Goal: Information Seeking & Learning: Learn about a topic

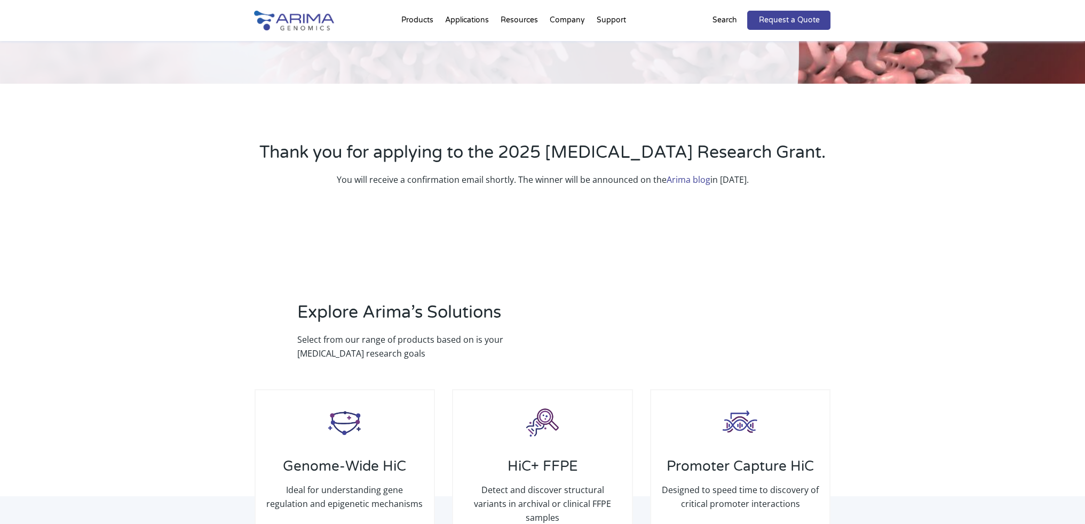
scroll to position [209, 0]
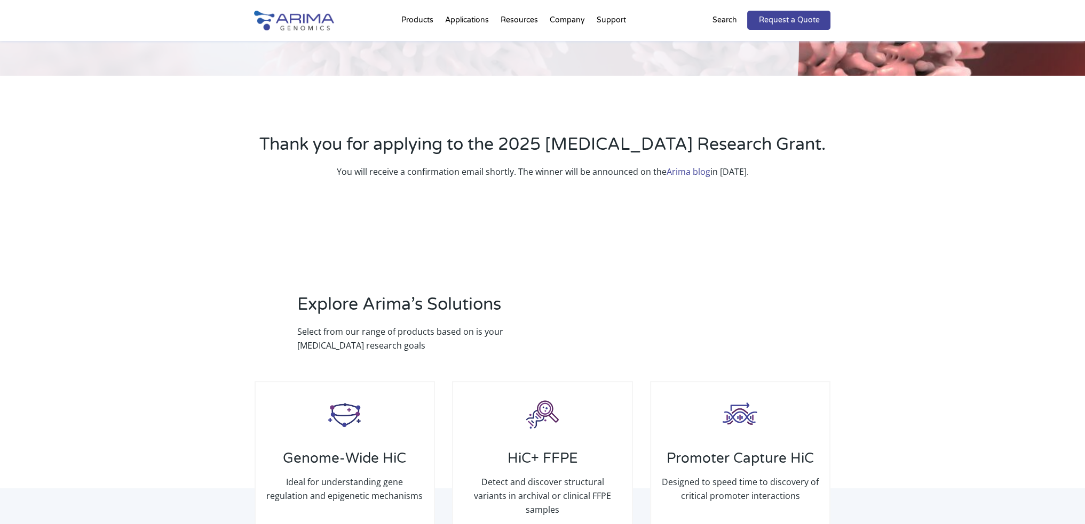
click at [689, 171] on link "Arima blog" at bounding box center [688, 172] width 44 height 12
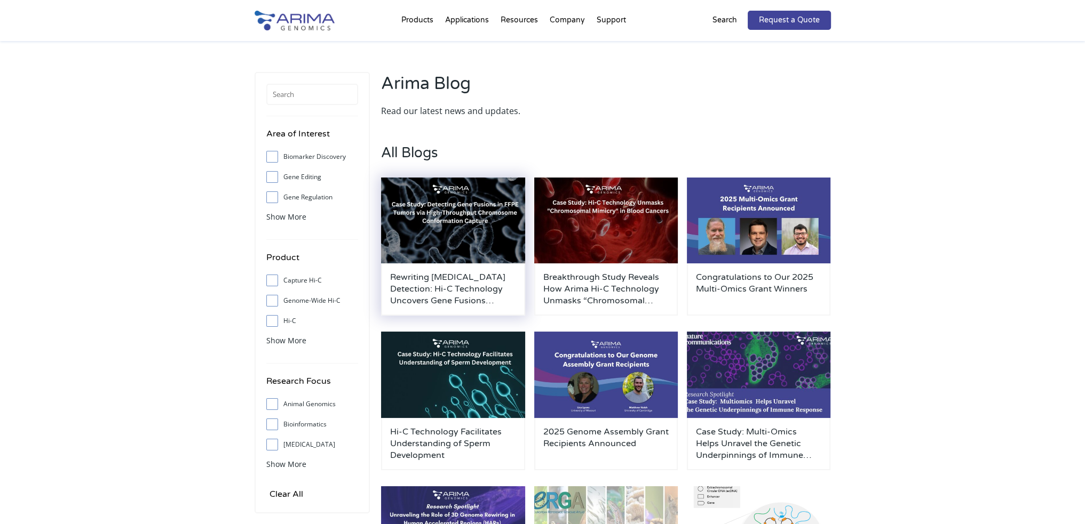
click at [465, 252] on img at bounding box center [453, 221] width 144 height 86
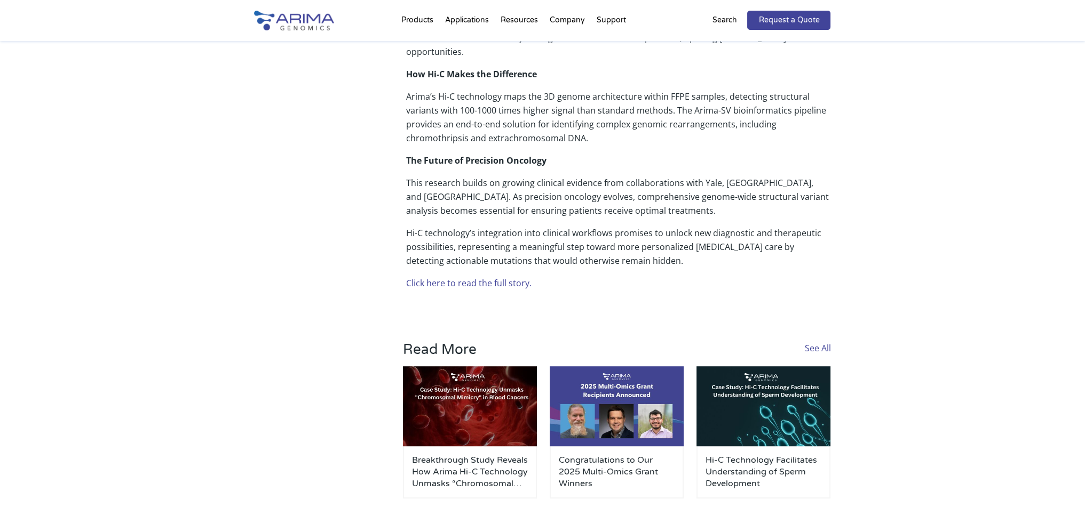
scroll to position [689, 0]
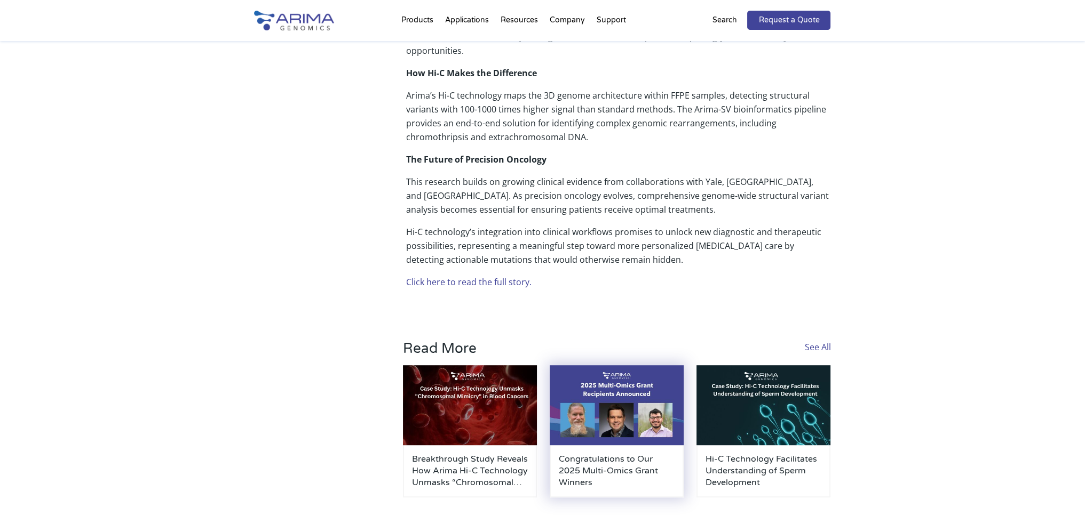
click at [620, 466] on h3 "Congratulations to Our 2025 Multi-Omics Grant Winners" at bounding box center [617, 471] width 116 height 35
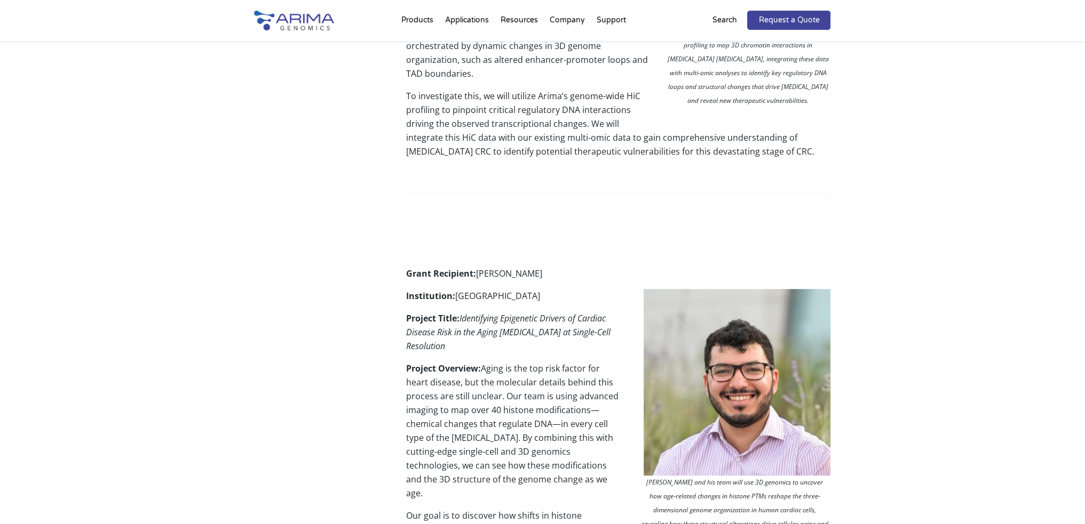
scroll to position [1091, 0]
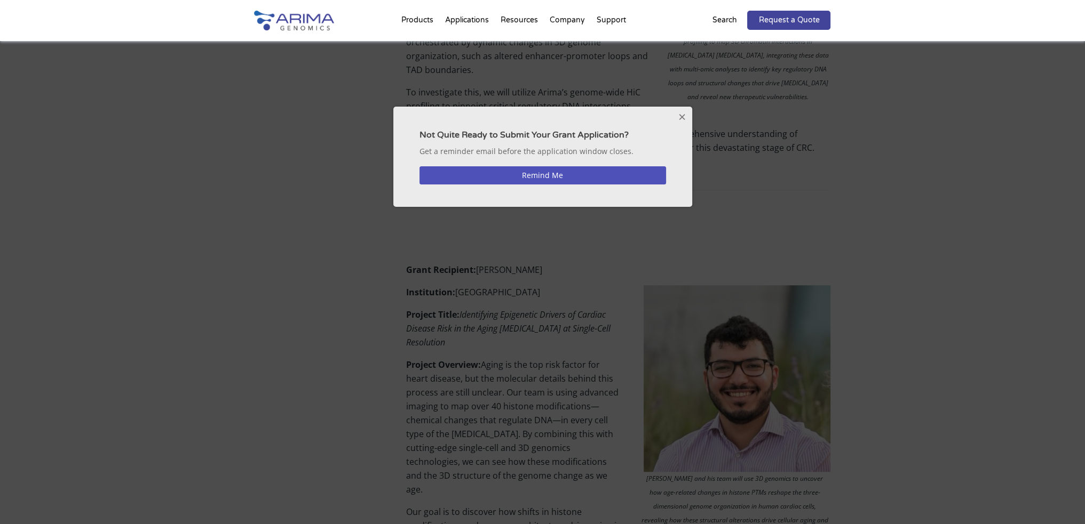
click at [559, 177] on button "Remind Me" at bounding box center [542, 175] width 246 height 18
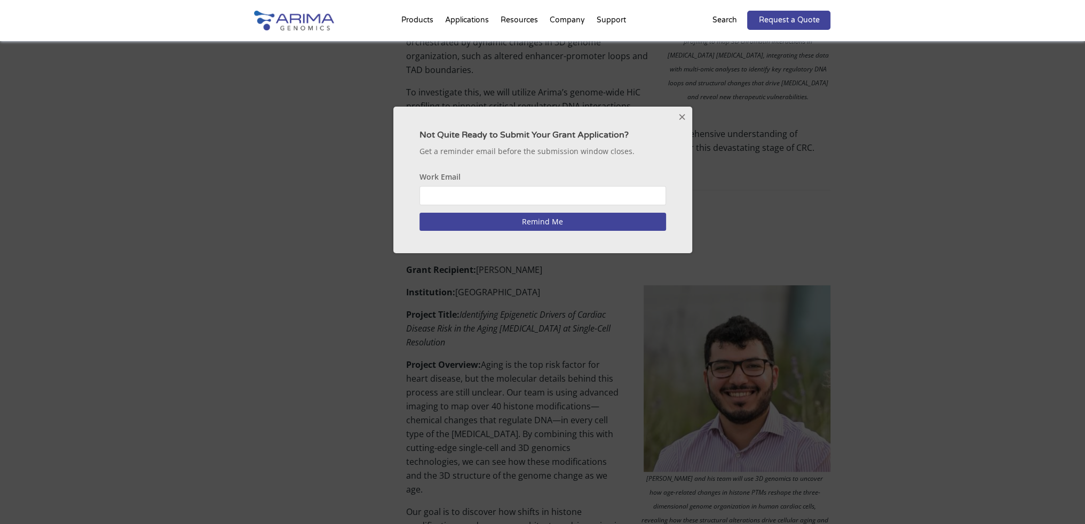
click at [513, 194] on input "Work Email" at bounding box center [542, 195] width 246 height 19
click at [463, 195] on input "xiekui.cui@gmail.com" at bounding box center [542, 195] width 246 height 19
drag, startPoint x: 463, startPoint y: 195, endPoint x: 579, endPoint y: 184, distance: 117.4
click at [579, 184] on label "Work Email xiekui.cui@gmail.com" at bounding box center [542, 185] width 246 height 42
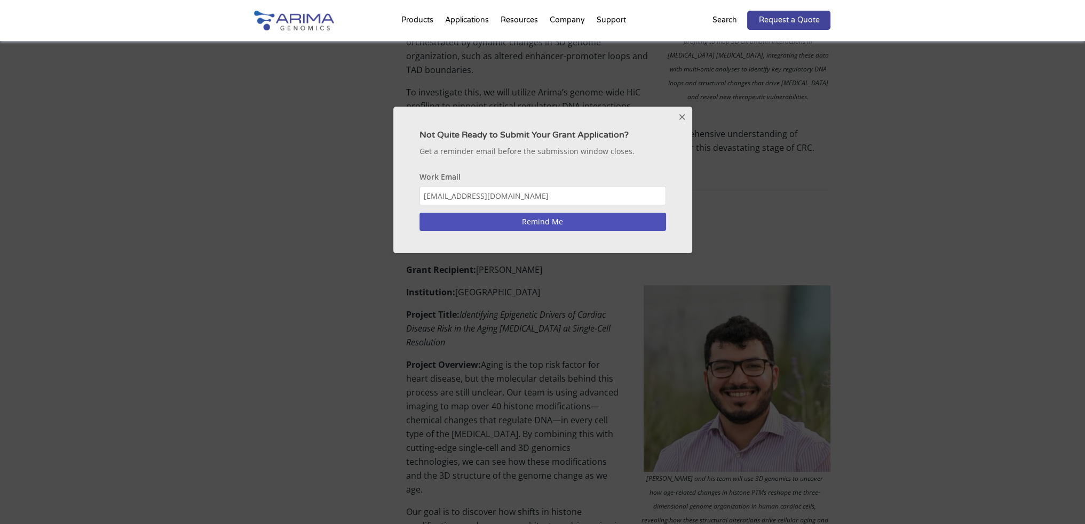
type input "xiekui.cui@emory.edu"
click at [543, 221] on button "Remind Me" at bounding box center [542, 222] width 246 height 18
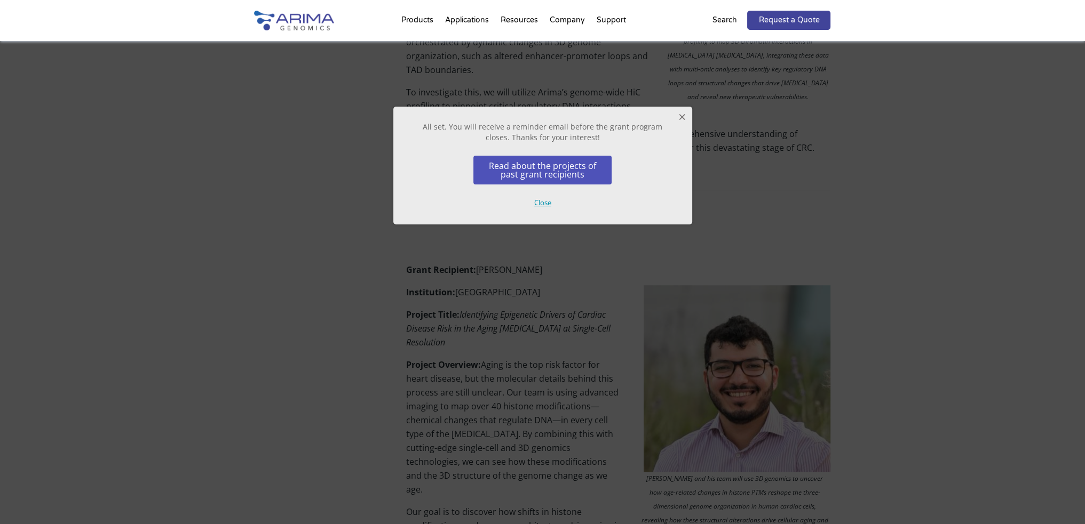
click at [540, 174] on link "Read about the projects of past grant recipients" at bounding box center [542, 170] width 139 height 29
click at [674, 117] on button "Close" at bounding box center [681, 117] width 21 height 21
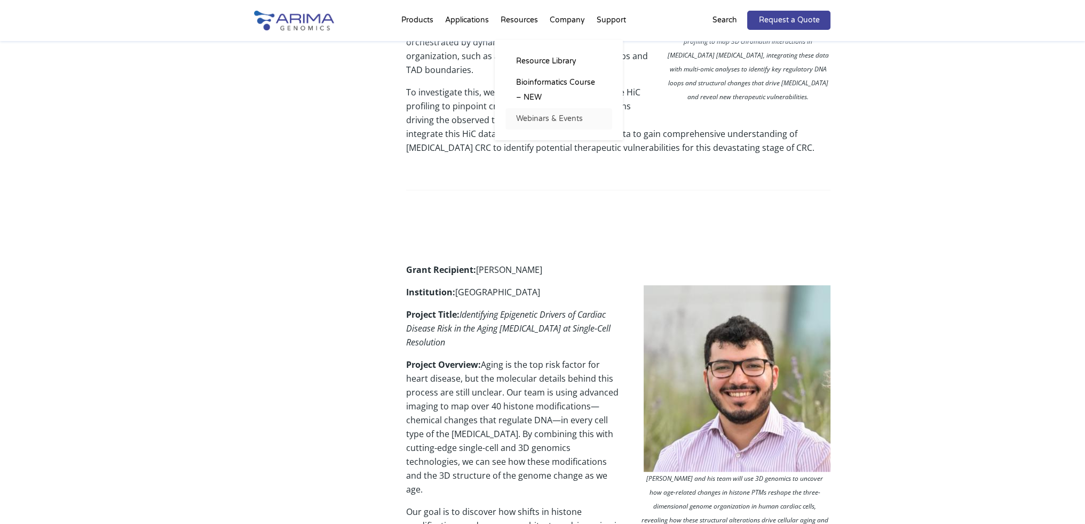
click at [533, 116] on link "Webinars & Events" at bounding box center [558, 118] width 107 height 21
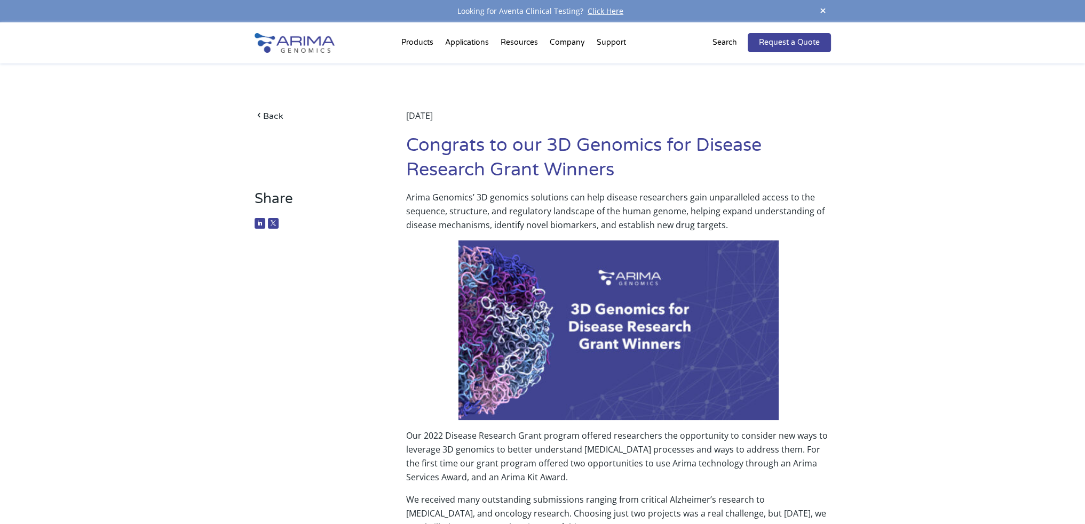
click at [301, 49] on img at bounding box center [294, 43] width 80 height 20
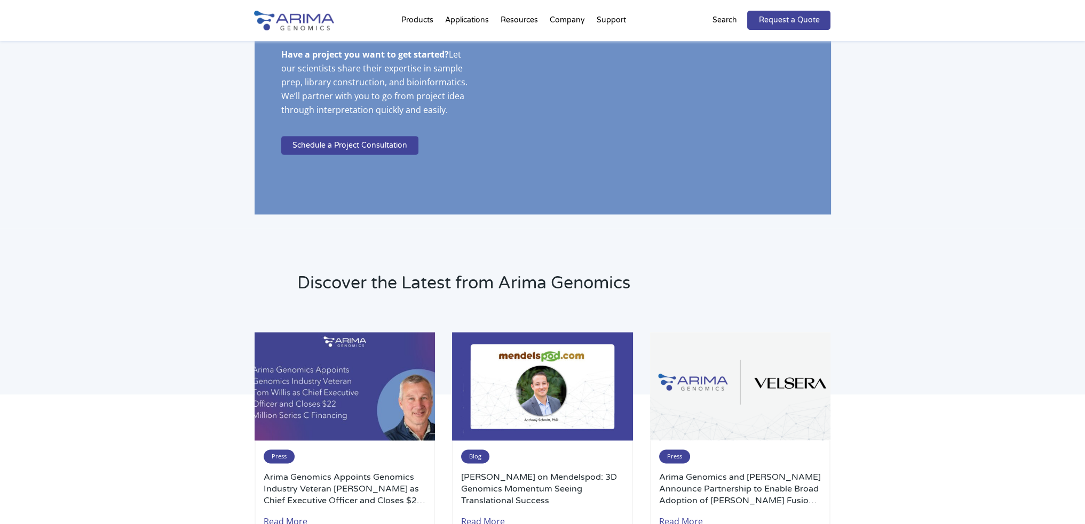
scroll to position [1999, 0]
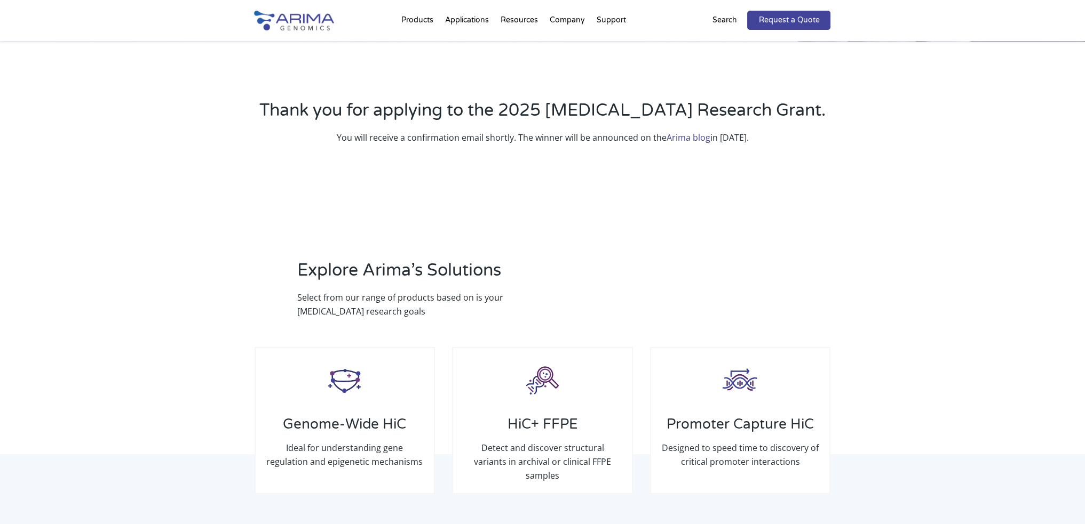
scroll to position [221, 0]
click at [667, 136] on link "Arima blog" at bounding box center [688, 137] width 44 height 12
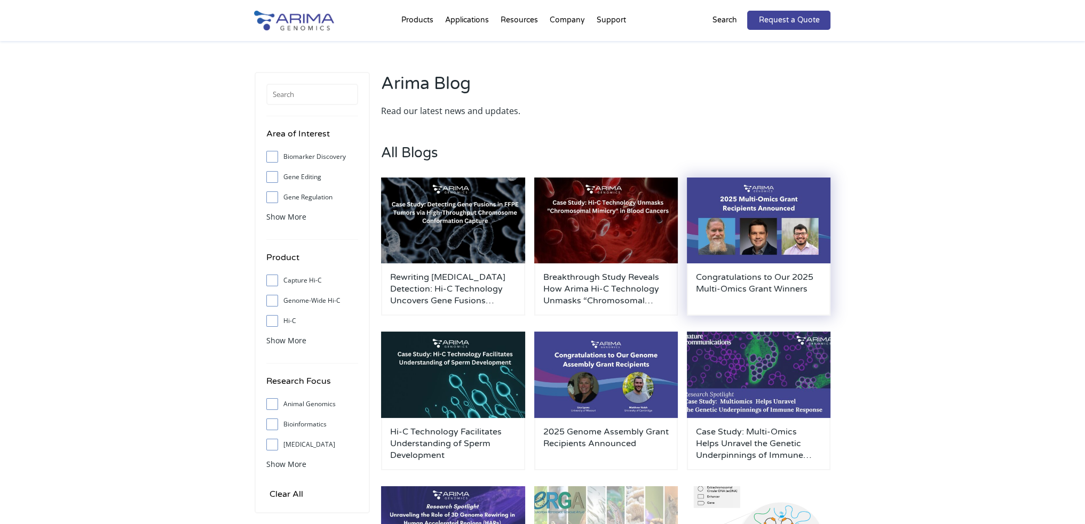
click at [782, 274] on h3 "Congratulations to Our 2025 Multi-Omics Grant Winners" at bounding box center [759, 289] width 126 height 35
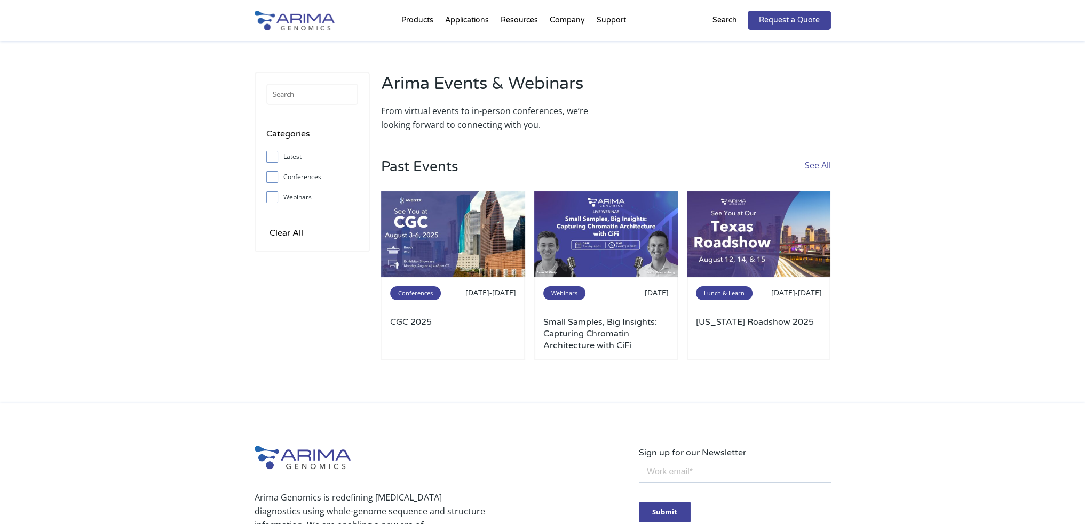
click at [315, 21] on img at bounding box center [294, 21] width 80 height 20
